Goal: Task Accomplishment & Management: Manage account settings

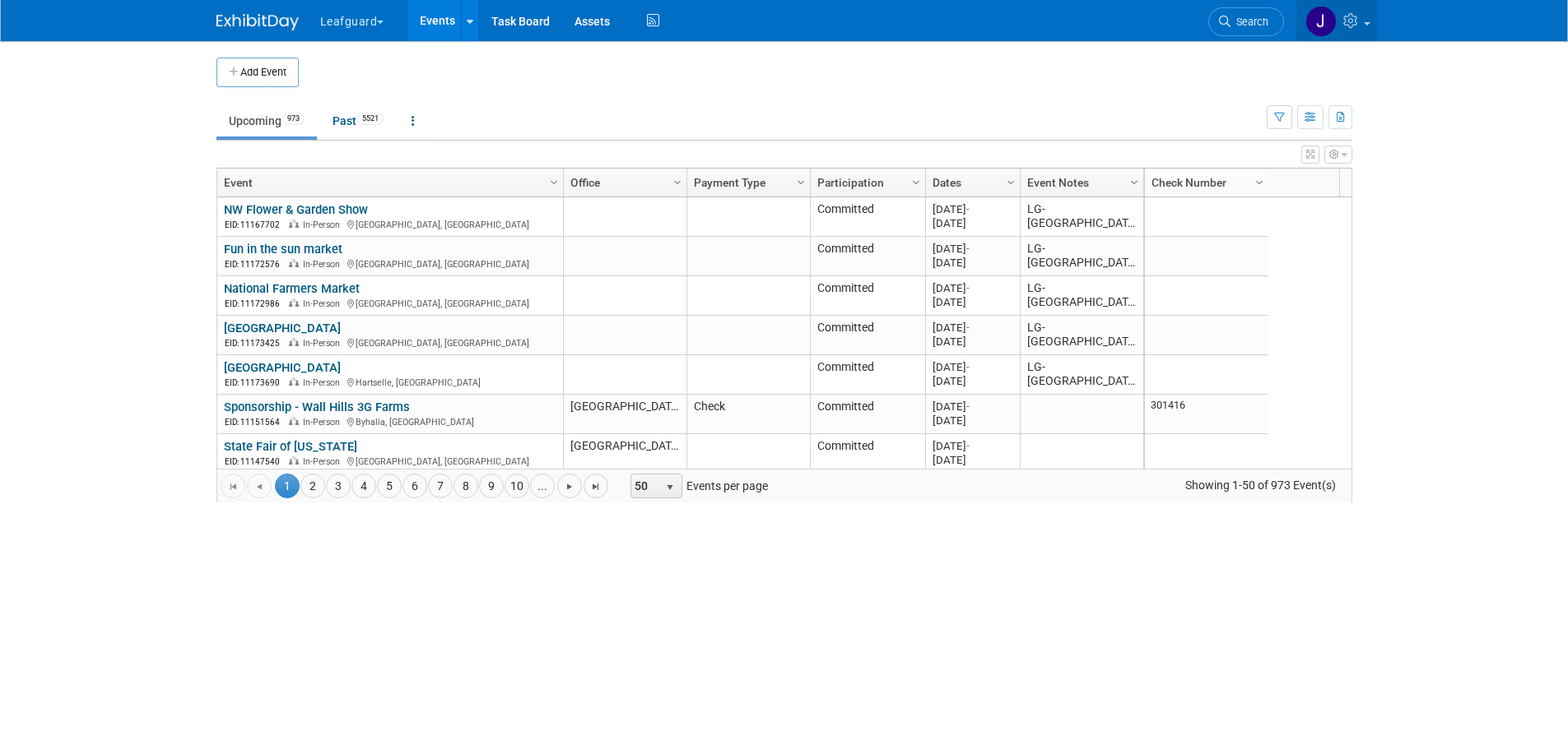
click at [1346, 19] on icon at bounding box center [1351, 20] width 19 height 15
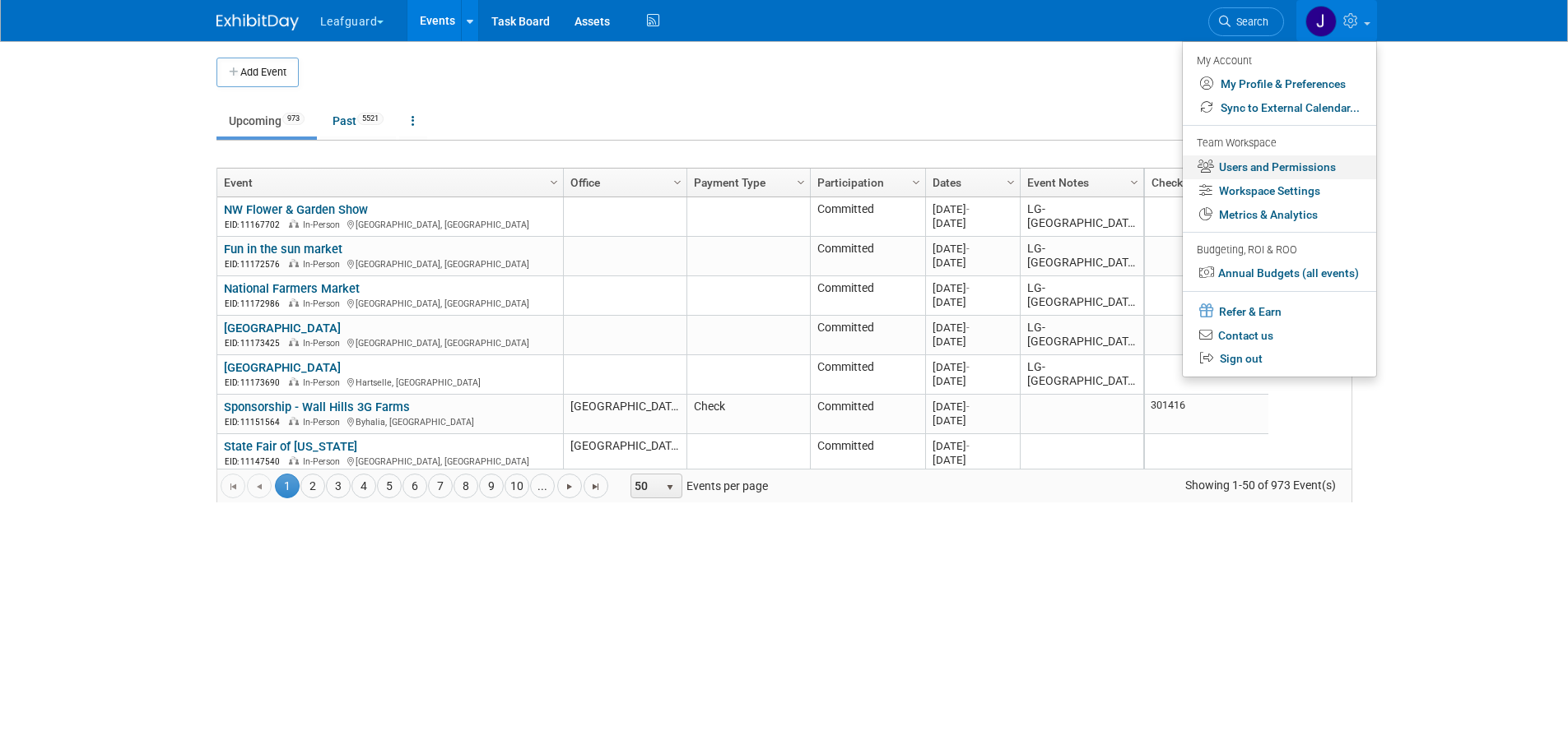
click at [1285, 158] on link "Users and Permissions" at bounding box center [1279, 167] width 193 height 23
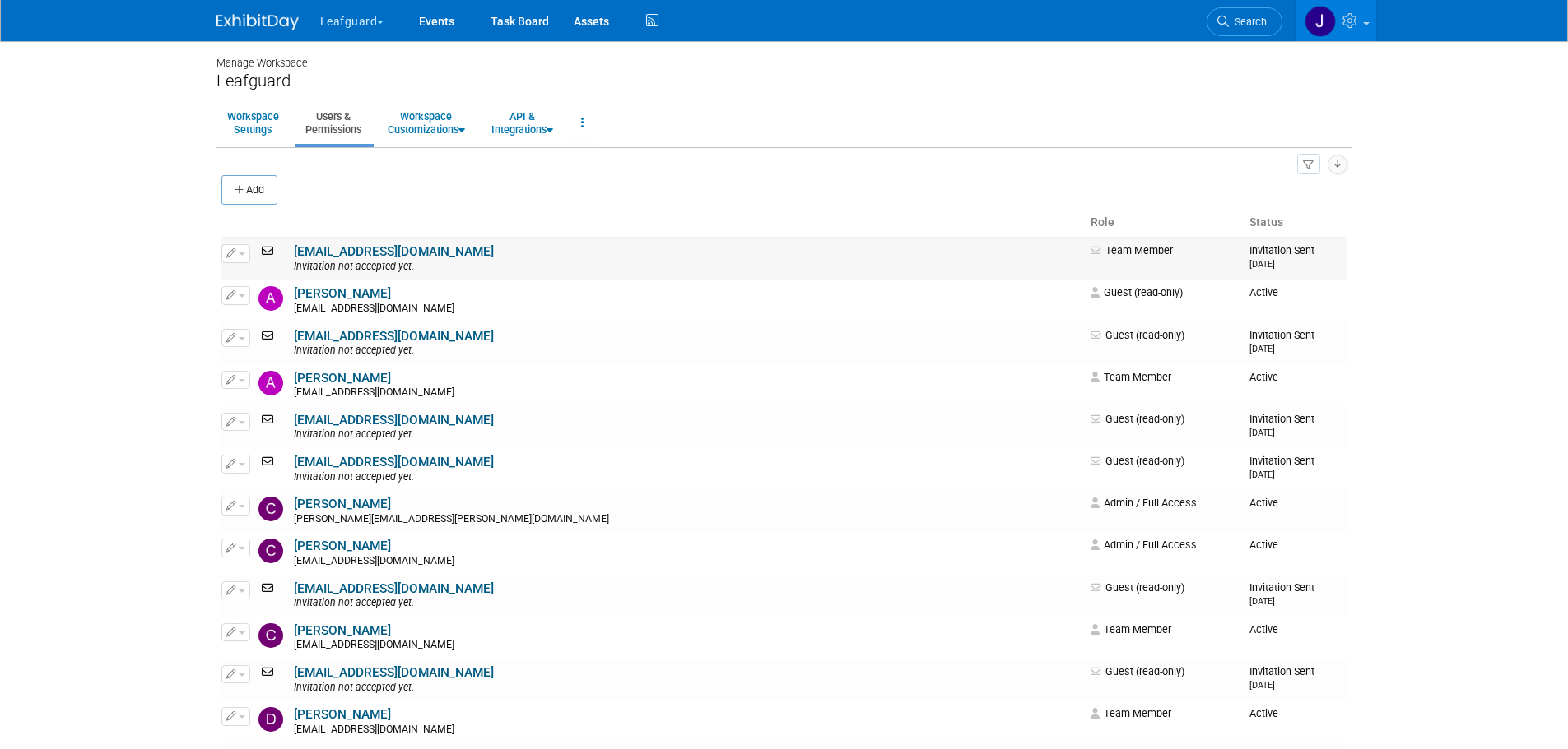
click at [246, 250] on button "button" at bounding box center [236, 253] width 29 height 19
click at [353, 255] on link "acrawford@leafguard.com" at bounding box center [393, 251] width 200 height 15
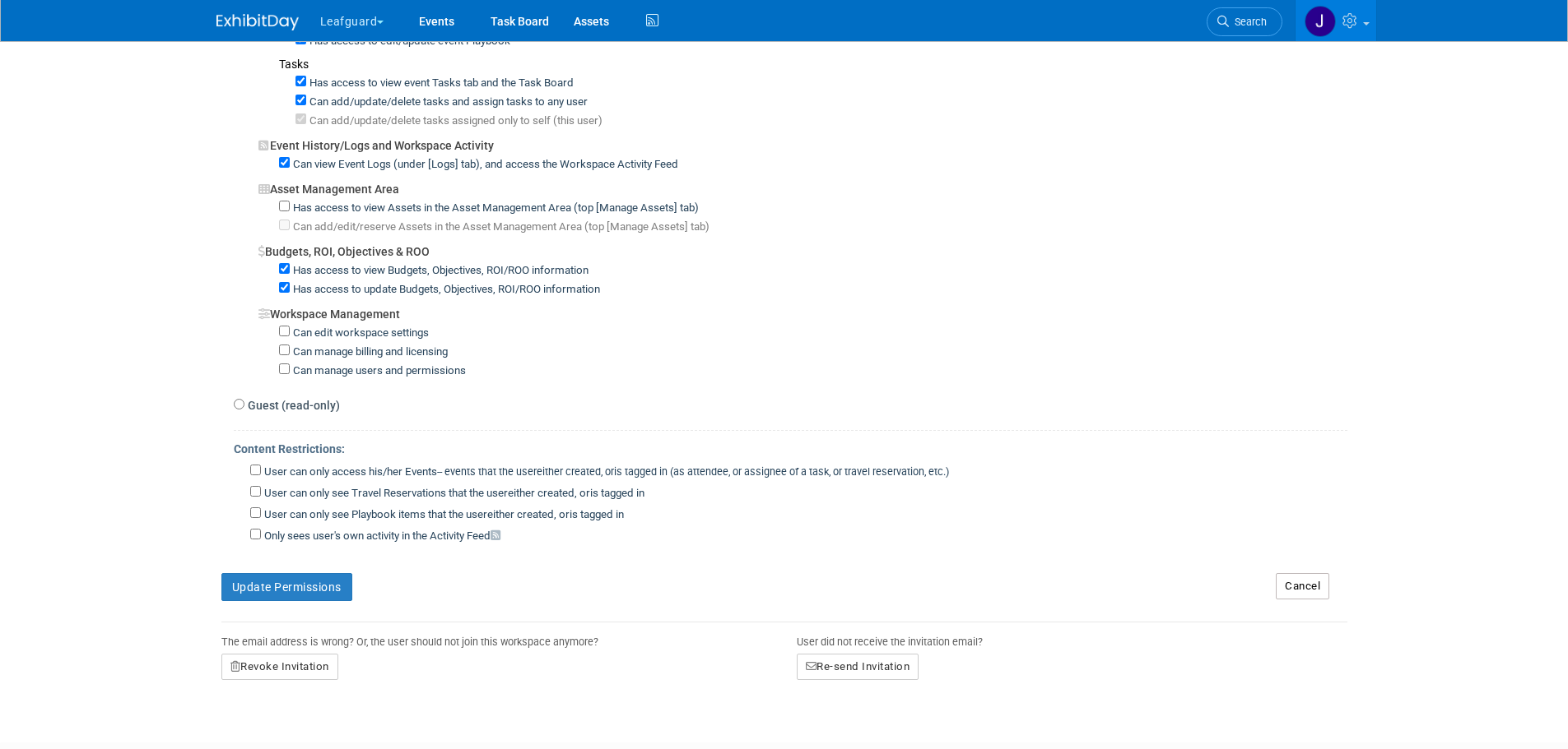
scroll to position [1114, 0]
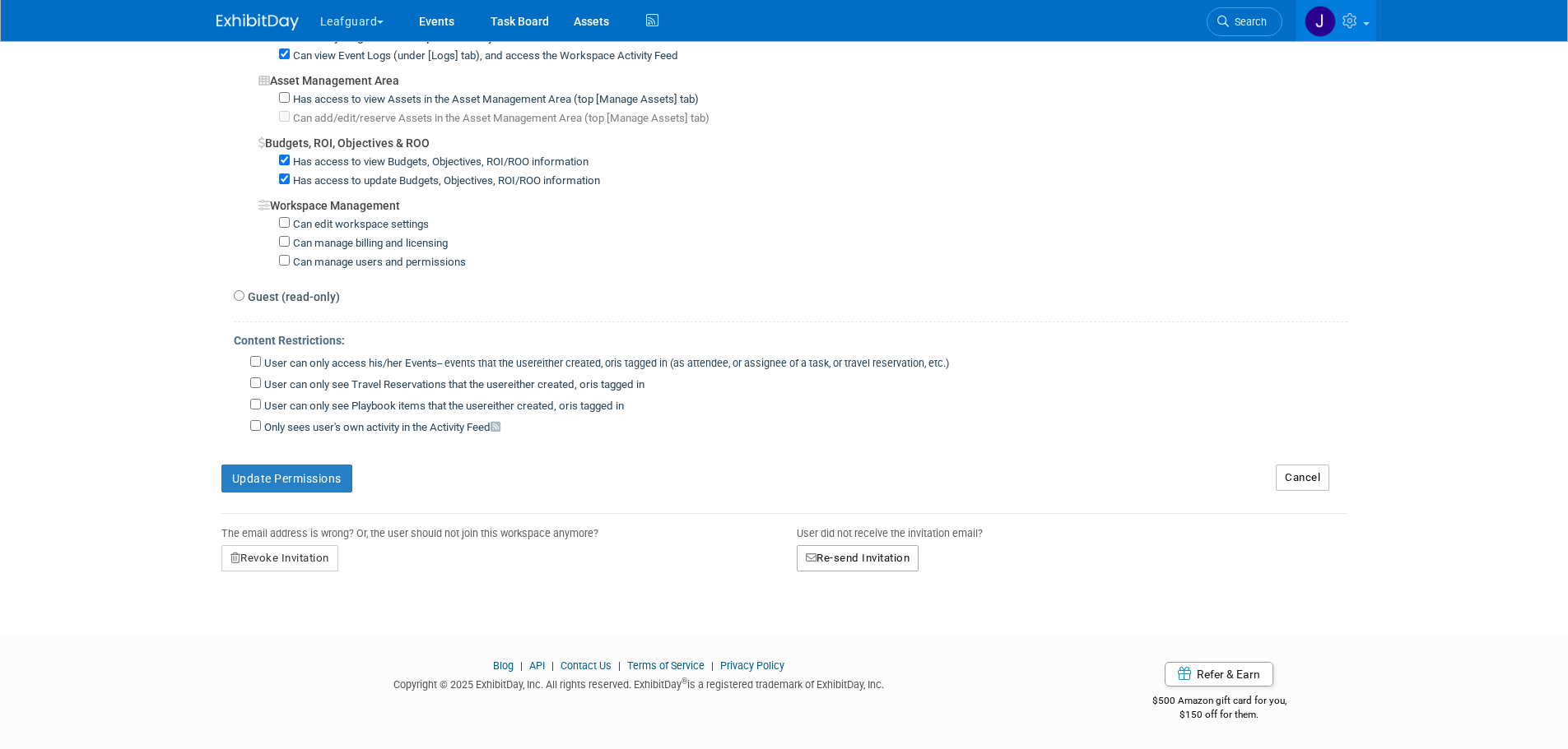
click at [870, 561] on button "Re-send Invitation" at bounding box center [858, 558] width 123 height 26
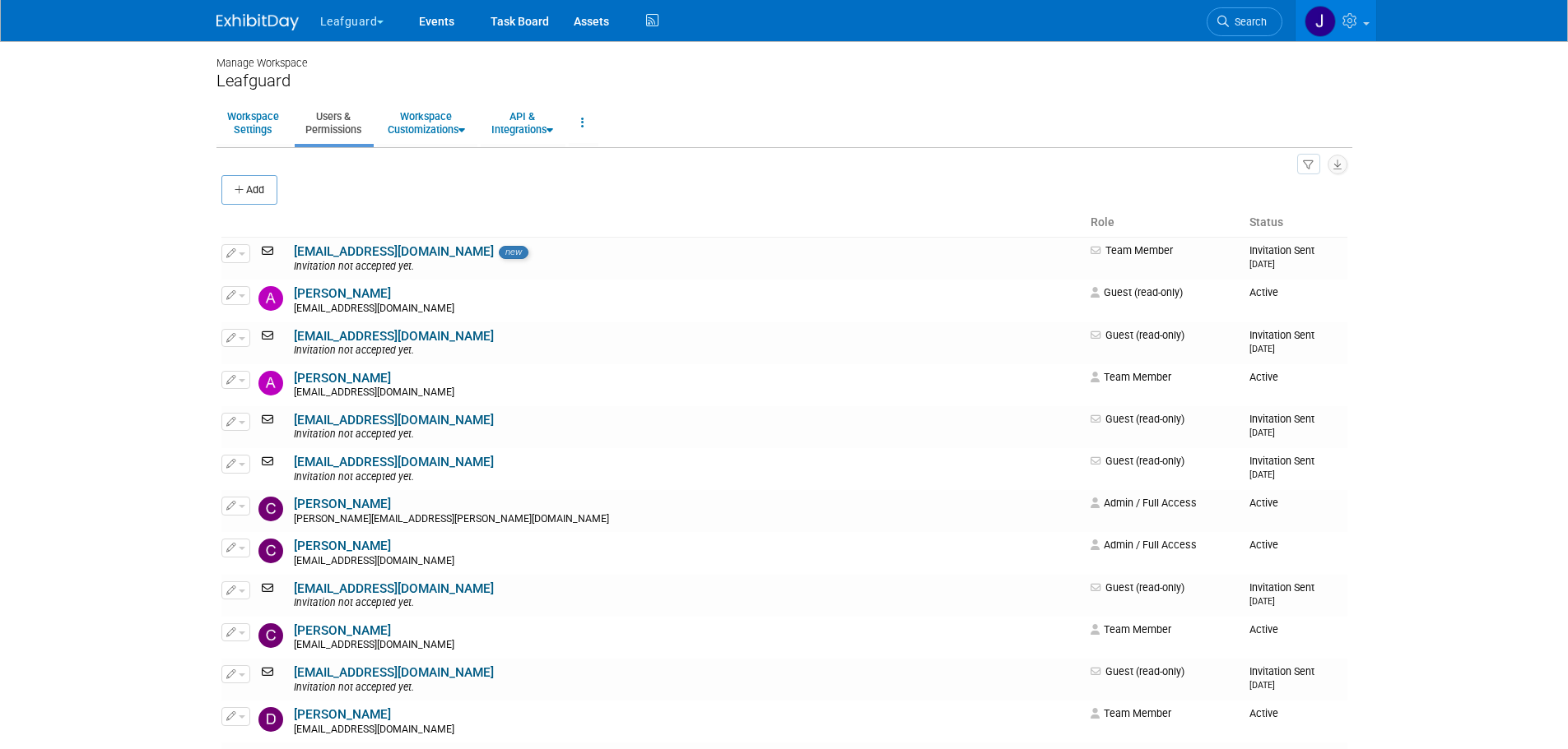
click at [270, 22] on img at bounding box center [258, 21] width 82 height 17
